Goal: Information Seeking & Learning: Learn about a topic

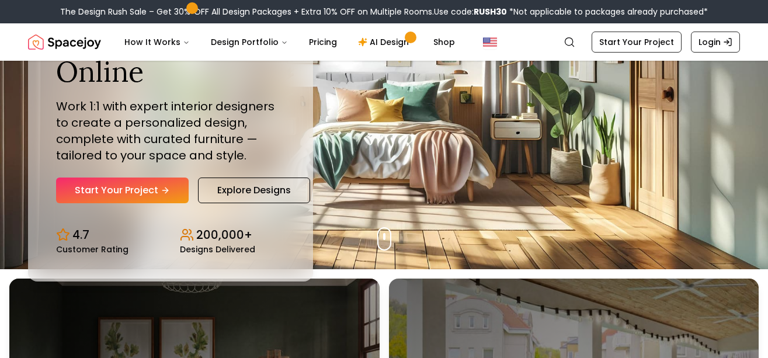
scroll to position [117, 0]
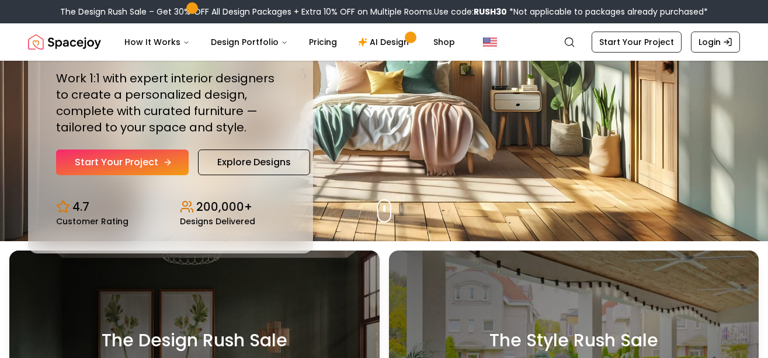
click at [122, 161] on link "Start Your Project" at bounding box center [122, 162] width 133 height 26
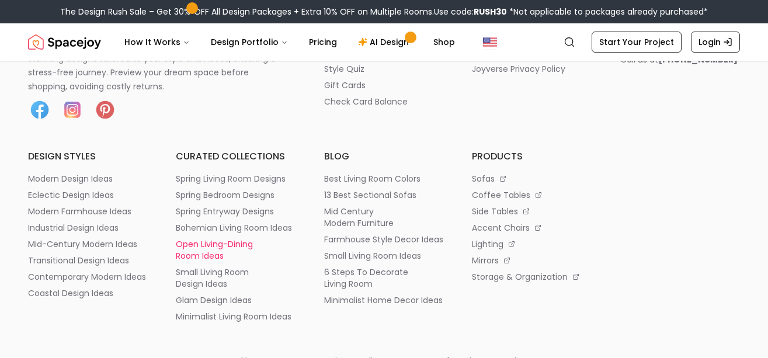
scroll to position [467, 0]
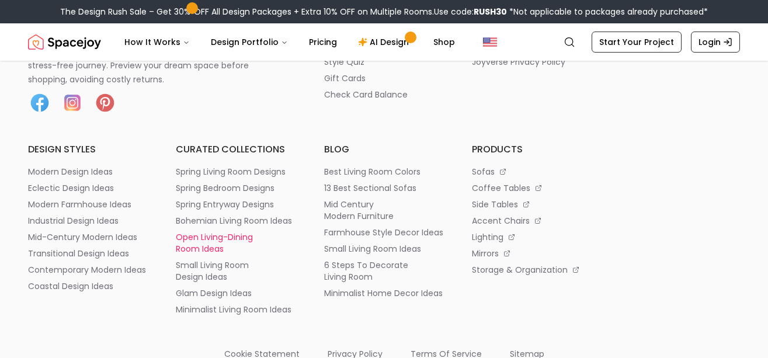
click at [215, 240] on p "open living-dining room ideas" at bounding box center [236, 242] width 120 height 23
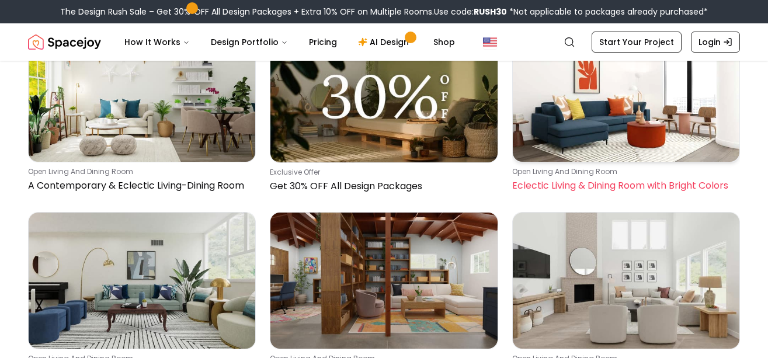
scroll to position [993, 0]
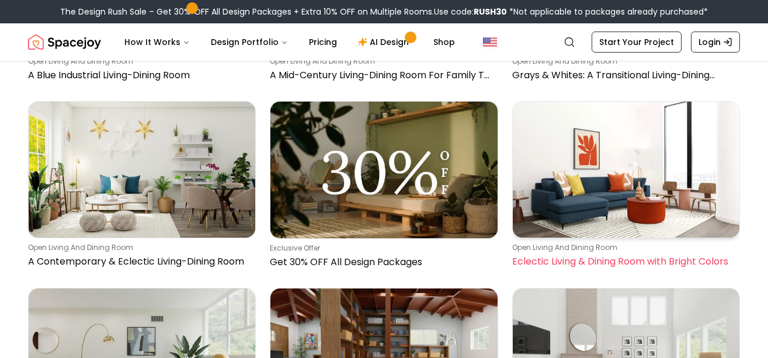
click at [634, 261] on p "Eclectic Living & Dining Room with Bright Colors" at bounding box center [623, 262] width 223 height 14
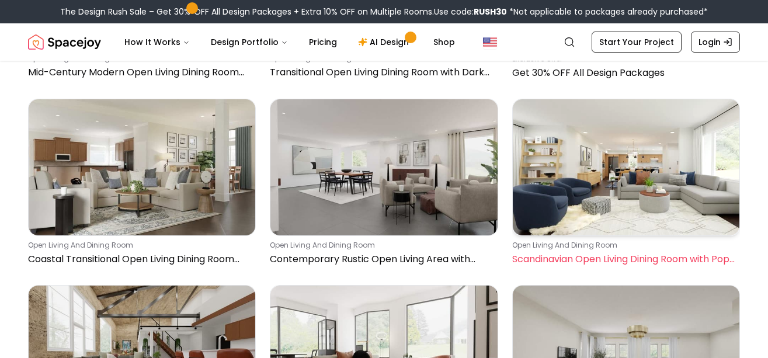
scroll to position [1927, 0]
click at [611, 253] on p "Scandinavian Open Living Dining Room with Pops of Blue" at bounding box center [623, 260] width 223 height 14
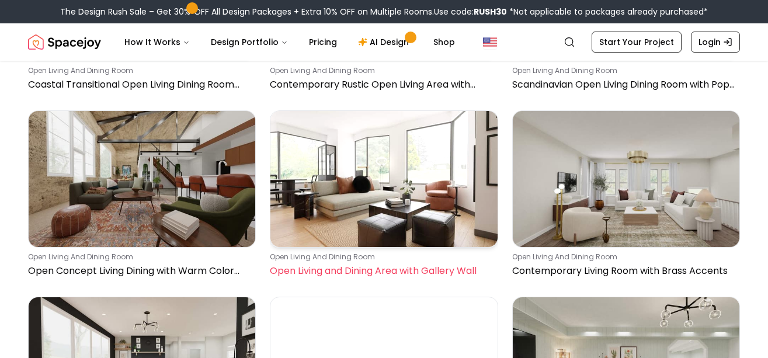
scroll to position [2160, 0]
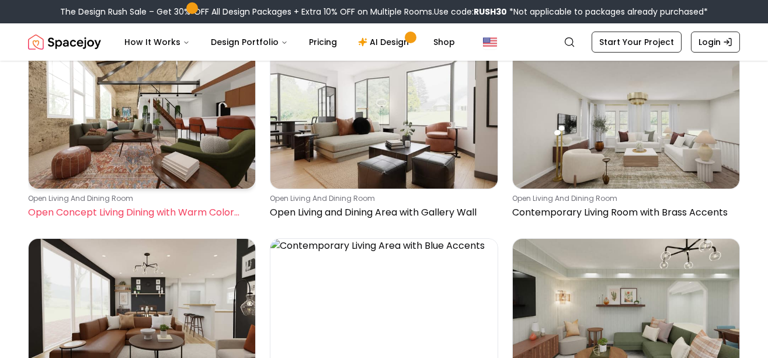
click at [125, 182] on img at bounding box center [142, 121] width 227 height 136
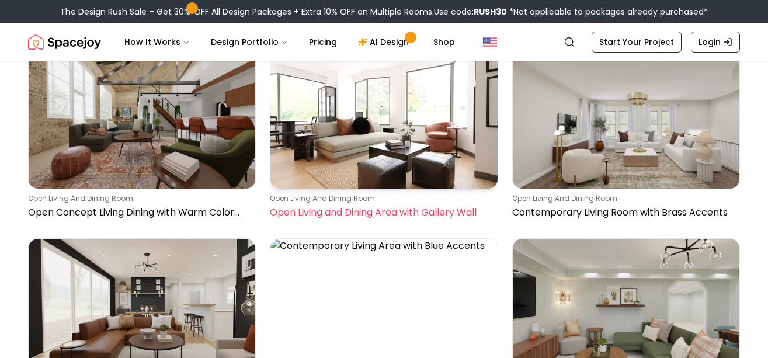
click at [374, 154] on img at bounding box center [383, 121] width 227 height 136
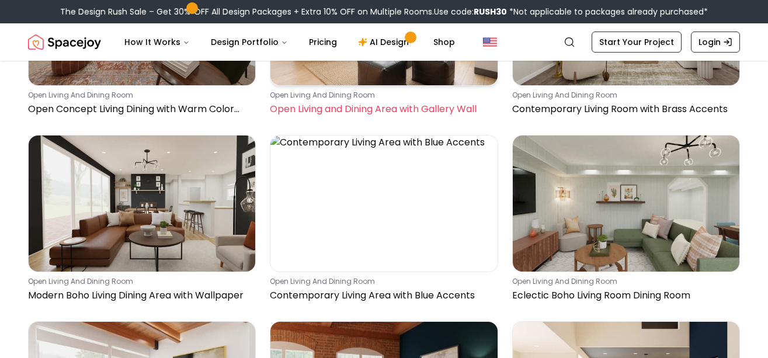
scroll to position [2219, 0]
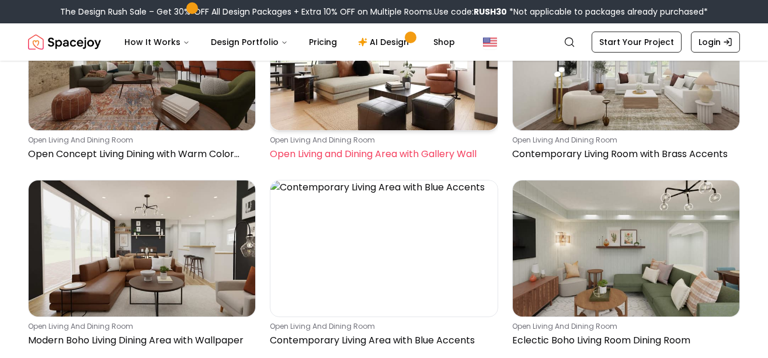
click at [368, 88] on img at bounding box center [383, 62] width 227 height 136
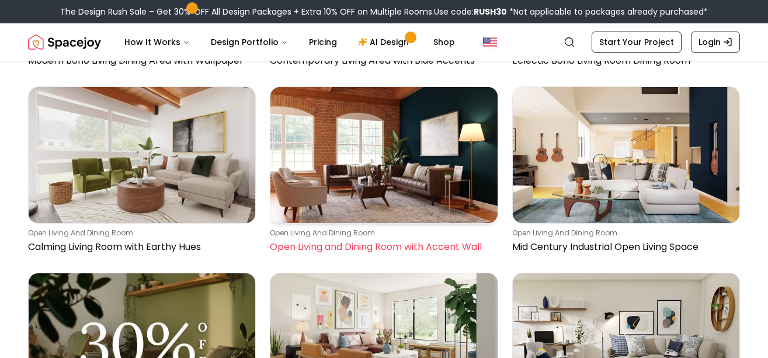
scroll to position [2511, 0]
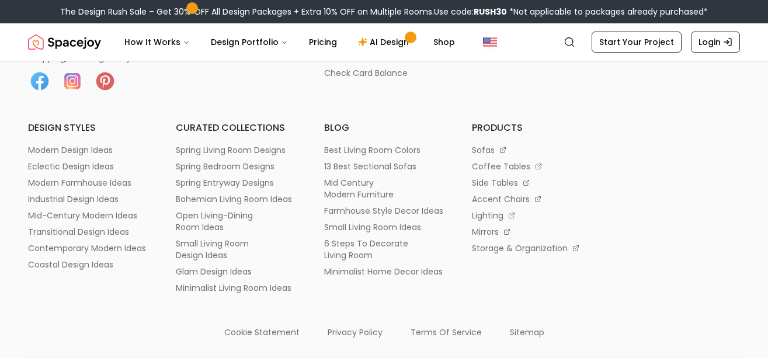
scroll to position [467, 0]
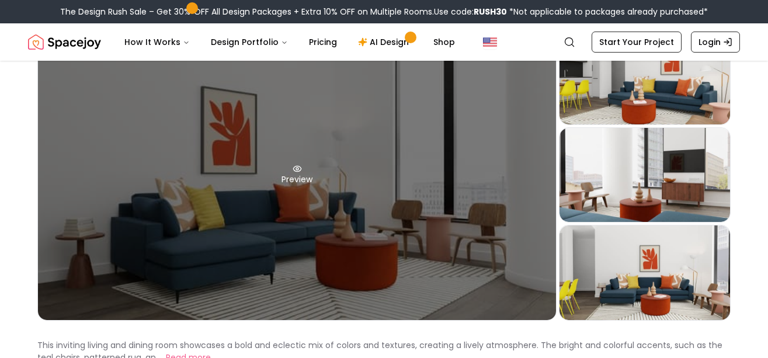
scroll to position [58, 0]
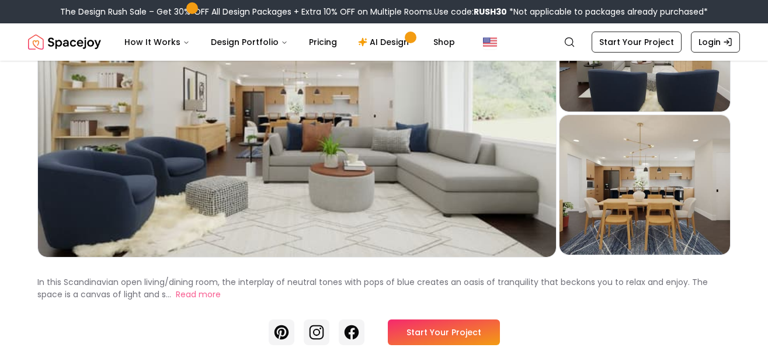
scroll to position [175, 0]
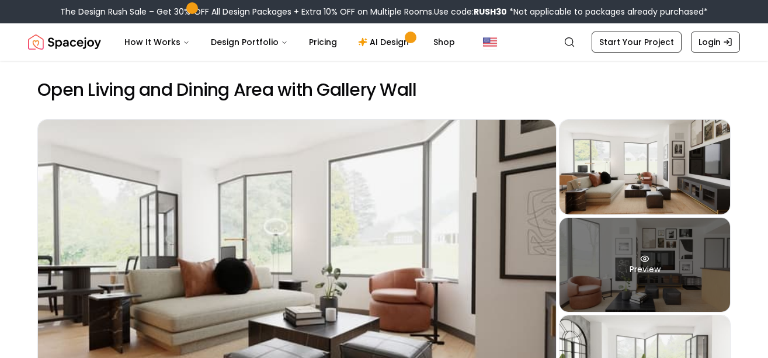
click at [603, 248] on div "Preview" at bounding box center [644, 265] width 170 height 95
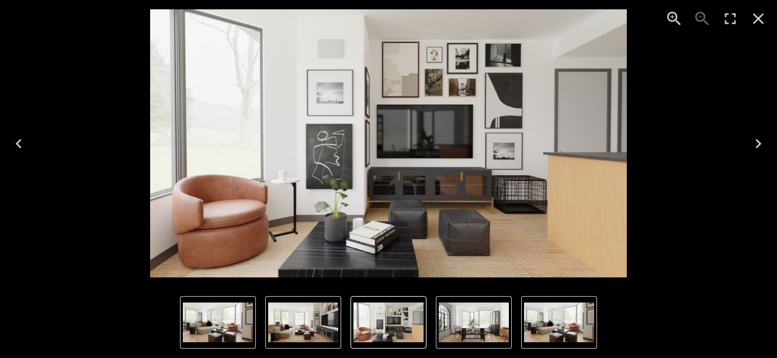
click at [239, 323] on img "1 of 4" at bounding box center [218, 322] width 70 height 40
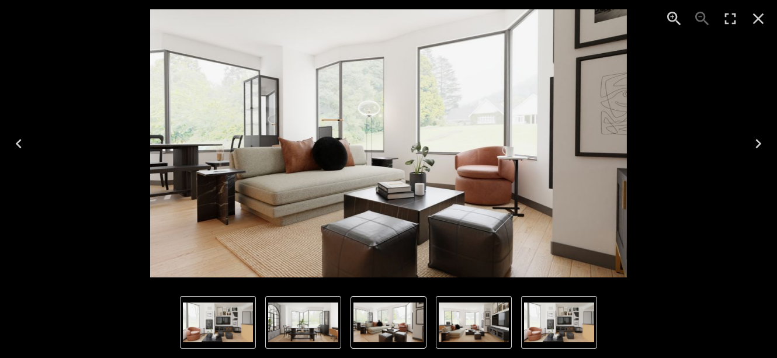
click at [289, 322] on img "4 of 4" at bounding box center [303, 322] width 70 height 40
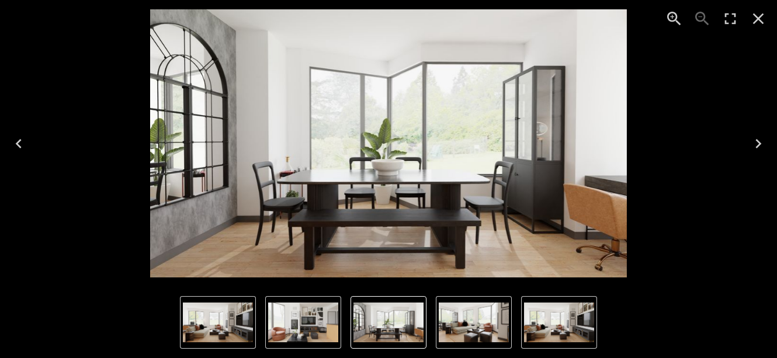
click at [411, 325] on img "4 of 4" at bounding box center [388, 322] width 70 height 40
click at [455, 326] on img "1 of 4" at bounding box center [474, 322] width 70 height 40
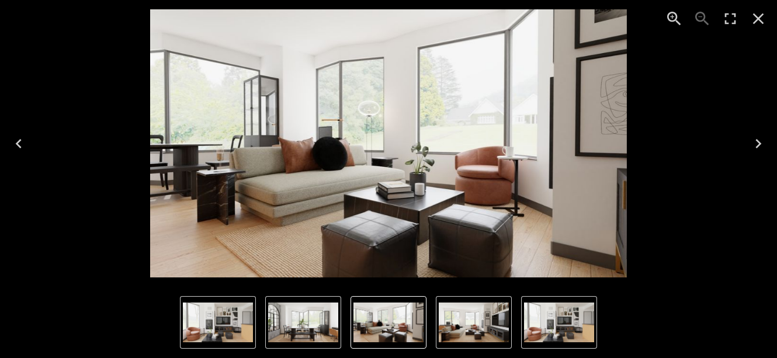
click at [471, 329] on img "2 of 4" at bounding box center [474, 322] width 70 height 40
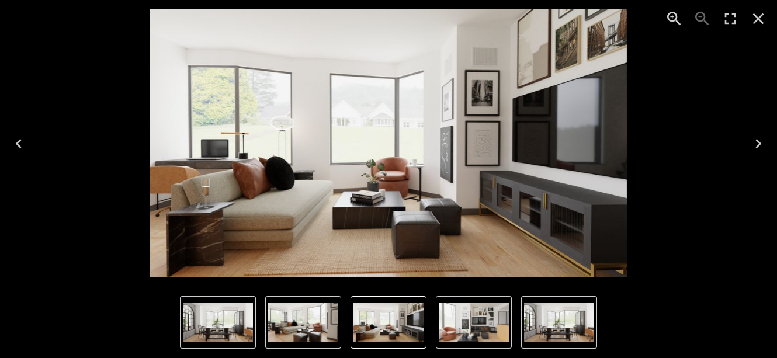
click at [539, 329] on img "4 of 4" at bounding box center [559, 322] width 70 height 40
